Goal: Information Seeking & Learning: Find specific fact

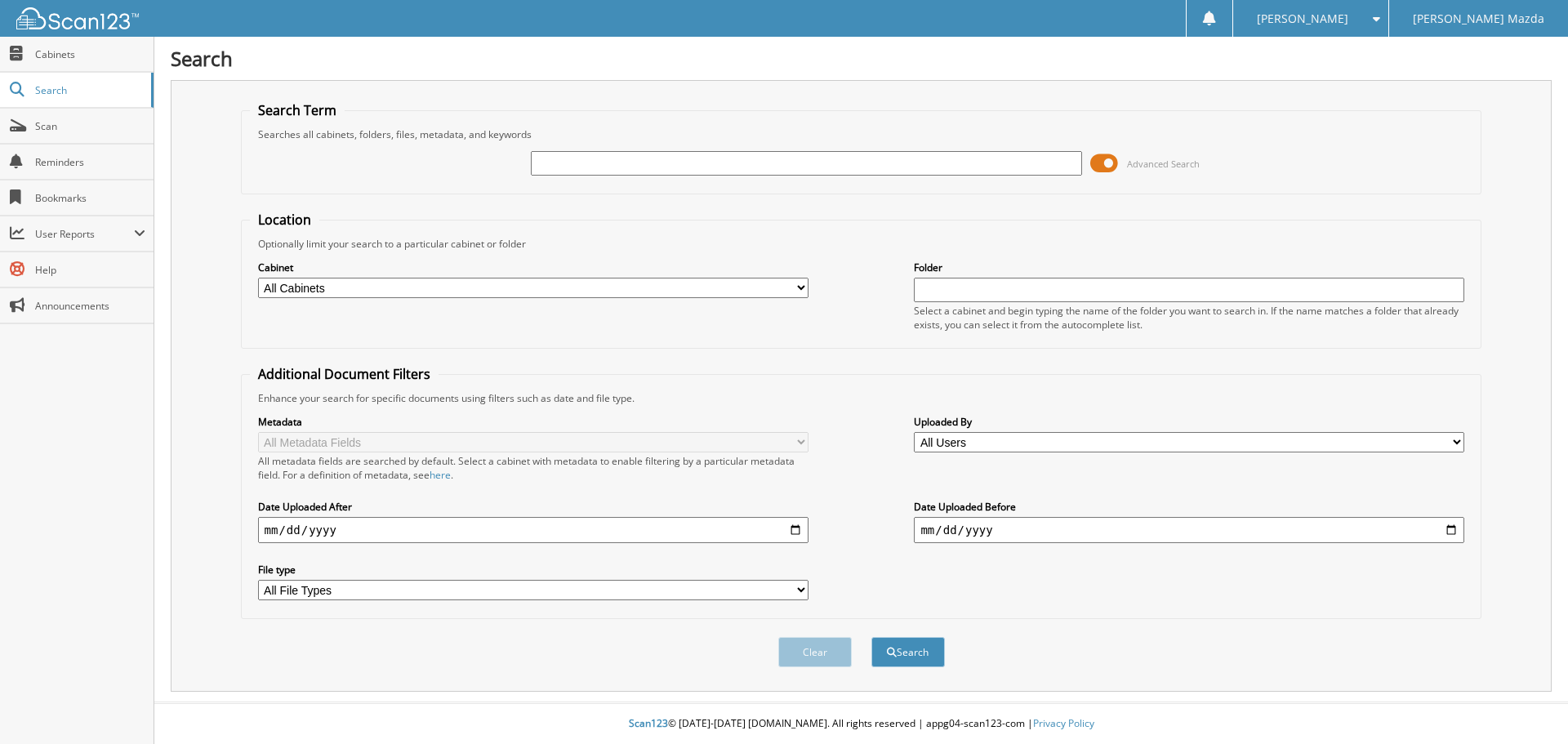
click at [572, 154] on input "text" at bounding box center [806, 163] width 550 height 25
type input "[US_VEHICLE_IDENTIFICATION_NUMBER]"
click at [922, 648] on button "Search" at bounding box center [908, 652] width 74 height 30
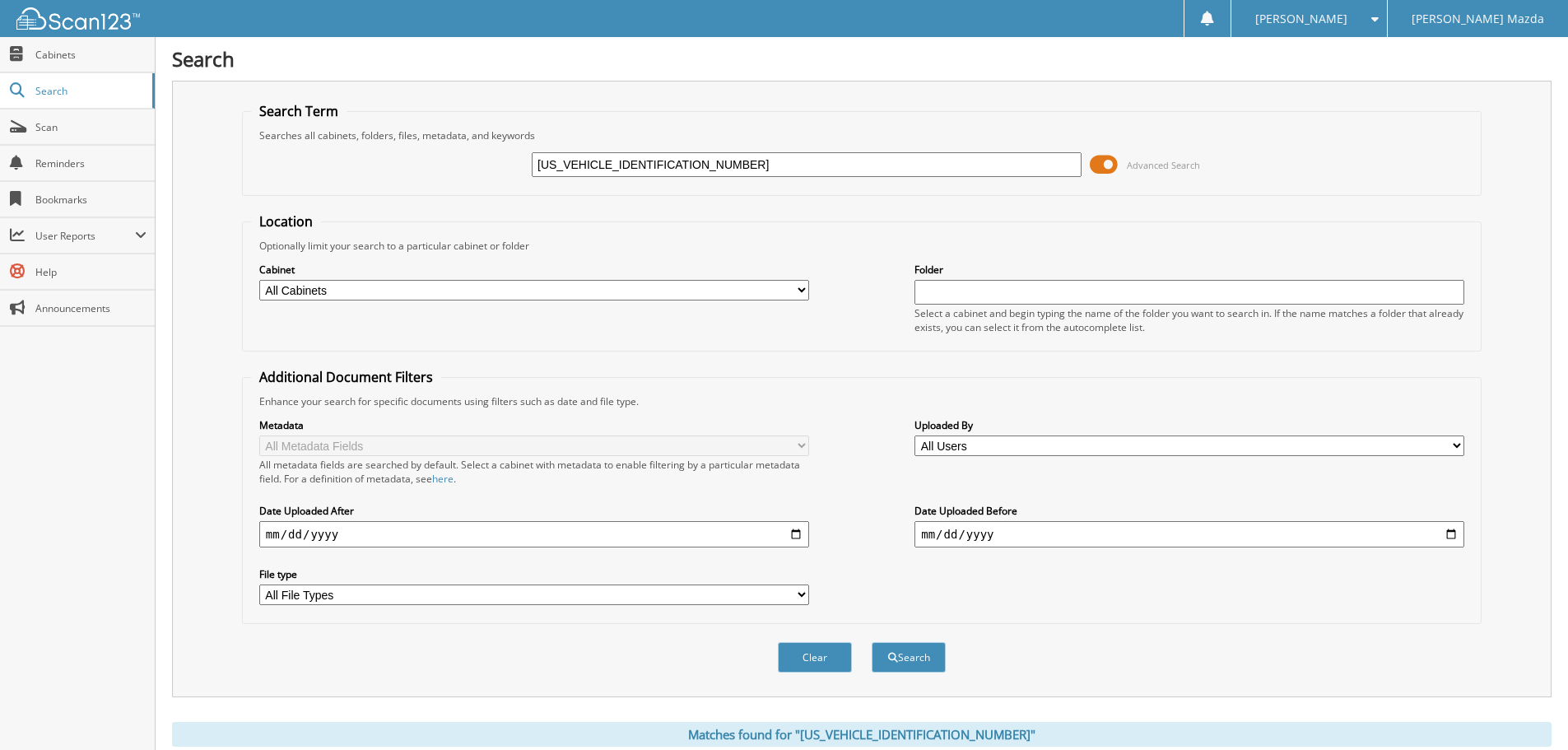
click at [1115, 164] on span at bounding box center [1104, 164] width 28 height 25
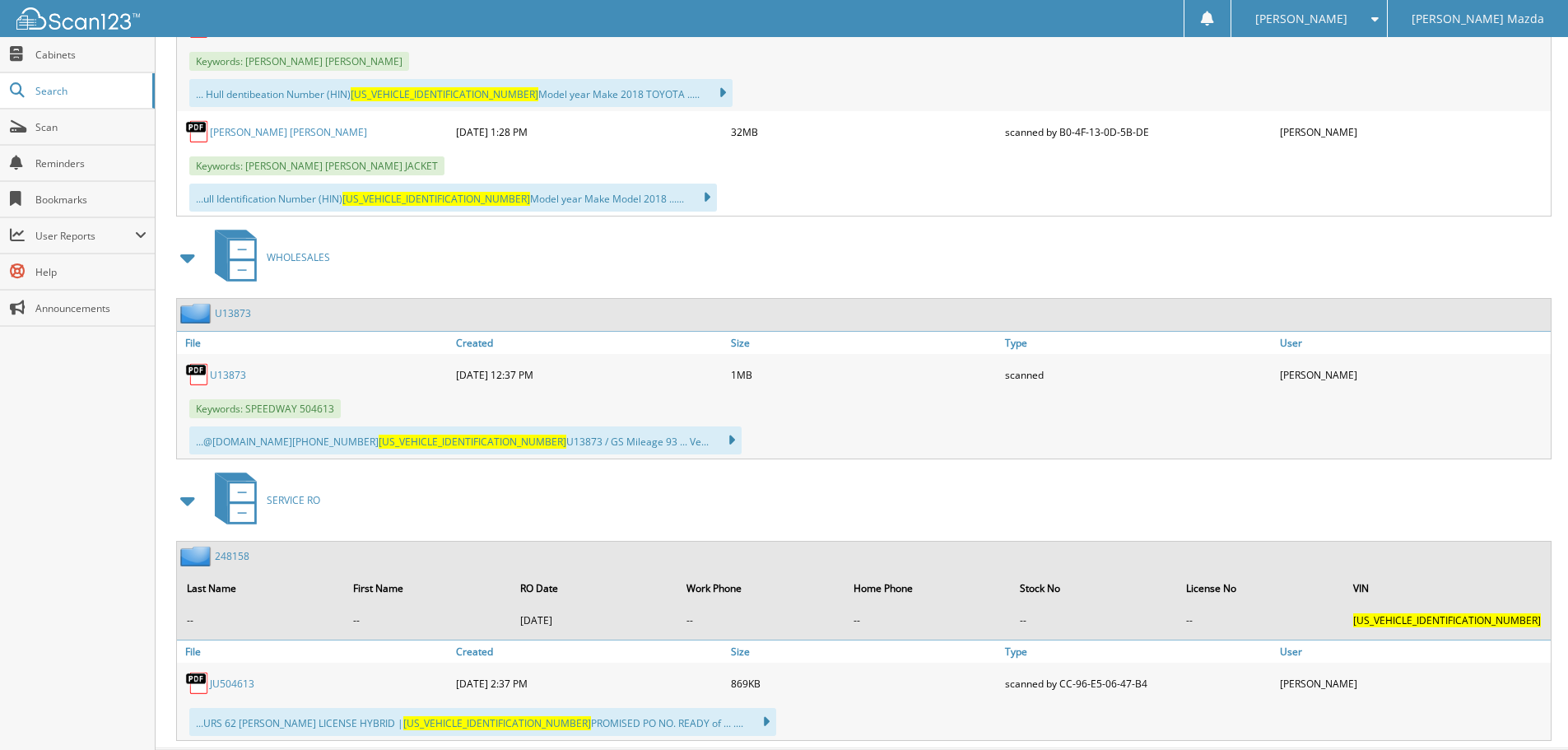
scroll to position [498, 0]
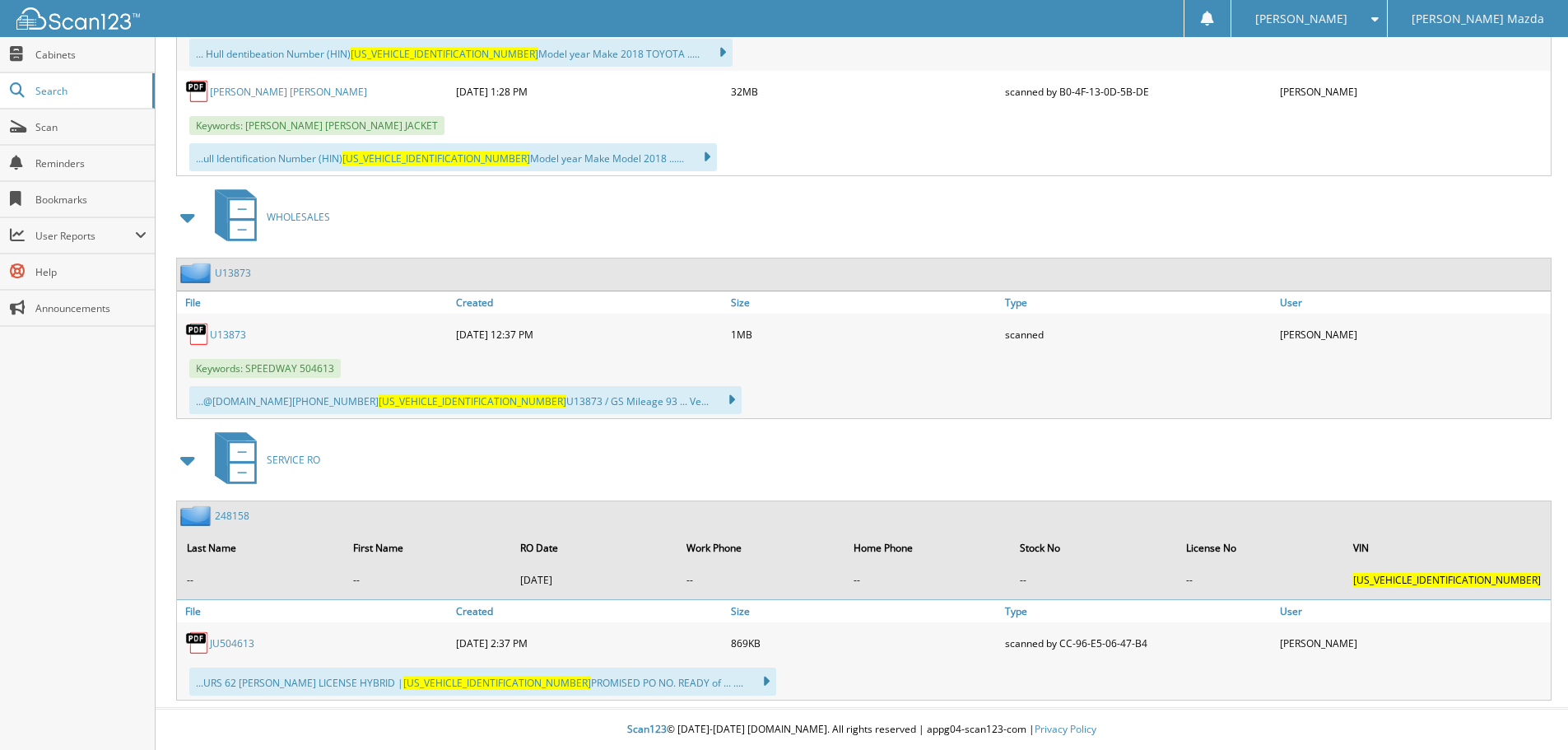
click at [254, 638] on link "JU504613" at bounding box center [232, 643] width 45 height 14
click at [247, 648] on link "JU504613" at bounding box center [232, 643] width 45 height 14
click at [205, 644] on img at bounding box center [197, 643] width 25 height 25
click at [429, 684] on span "[US_VEHICLE_IDENTIFICATION_NUMBER]" at bounding box center [497, 682] width 188 height 14
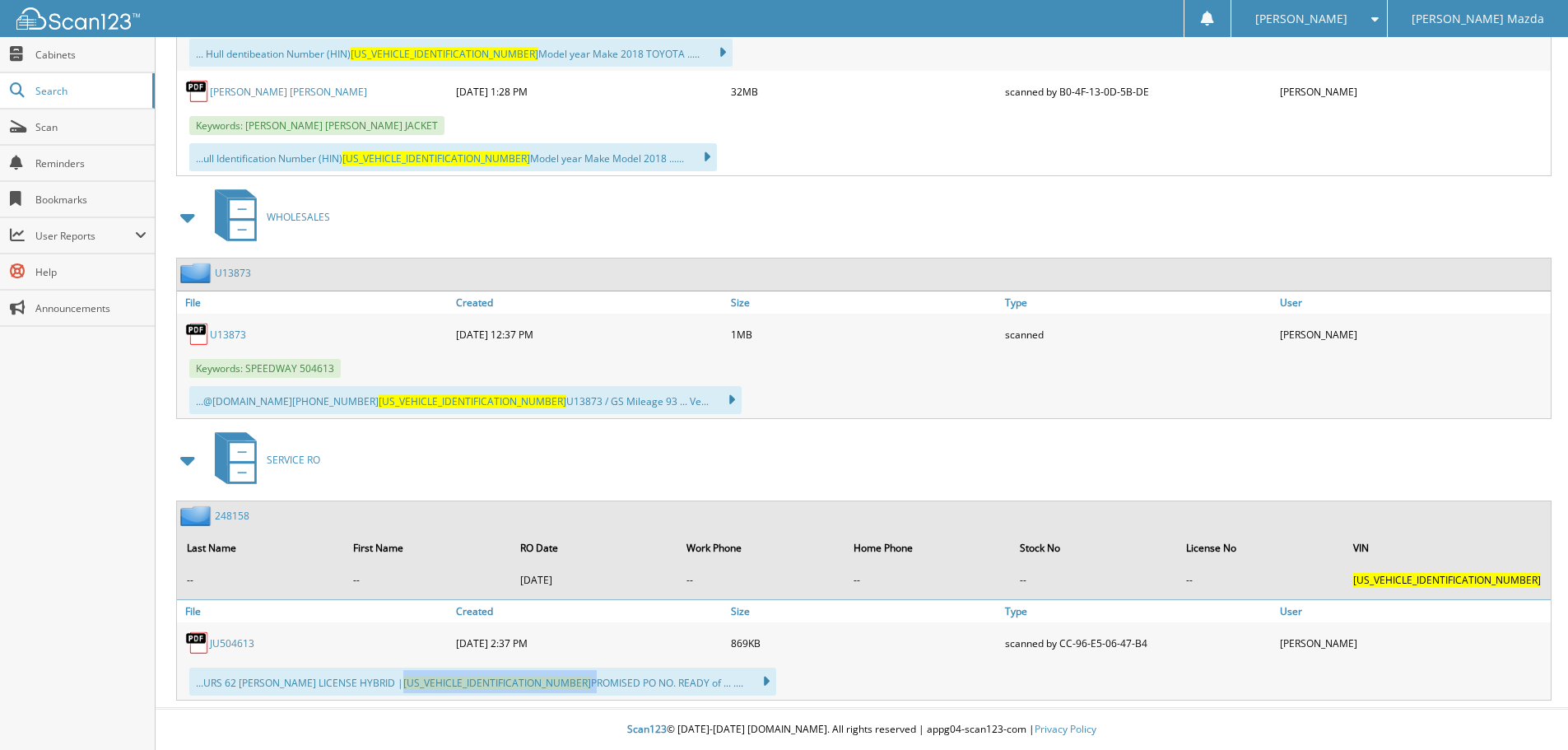
click at [430, 684] on span "[US_VEHICLE_IDENTIFICATION_NUMBER]" at bounding box center [497, 682] width 188 height 14
click at [20, 56] on span at bounding box center [18, 54] width 16 height 15
